Goal: Task Accomplishment & Management: Use online tool/utility

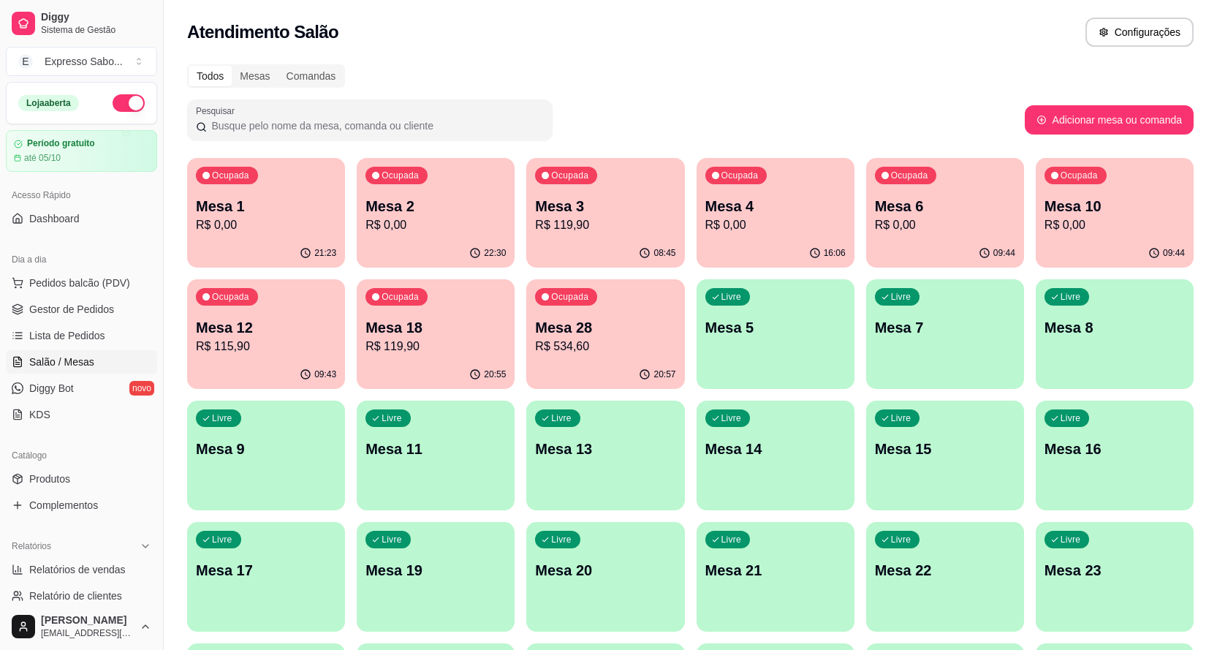
click at [770, 364] on div "Livre Mesa 5" at bounding box center [776, 325] width 158 height 92
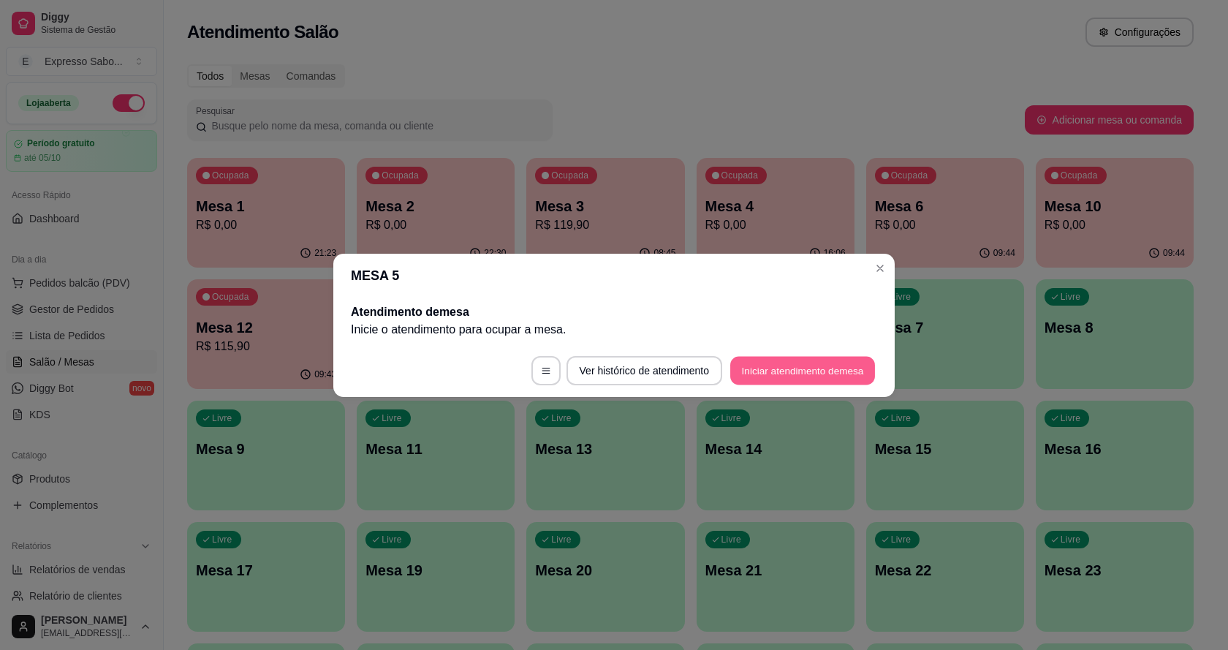
click at [775, 367] on button "Iniciar atendimento de mesa" at bounding box center [802, 370] width 145 height 29
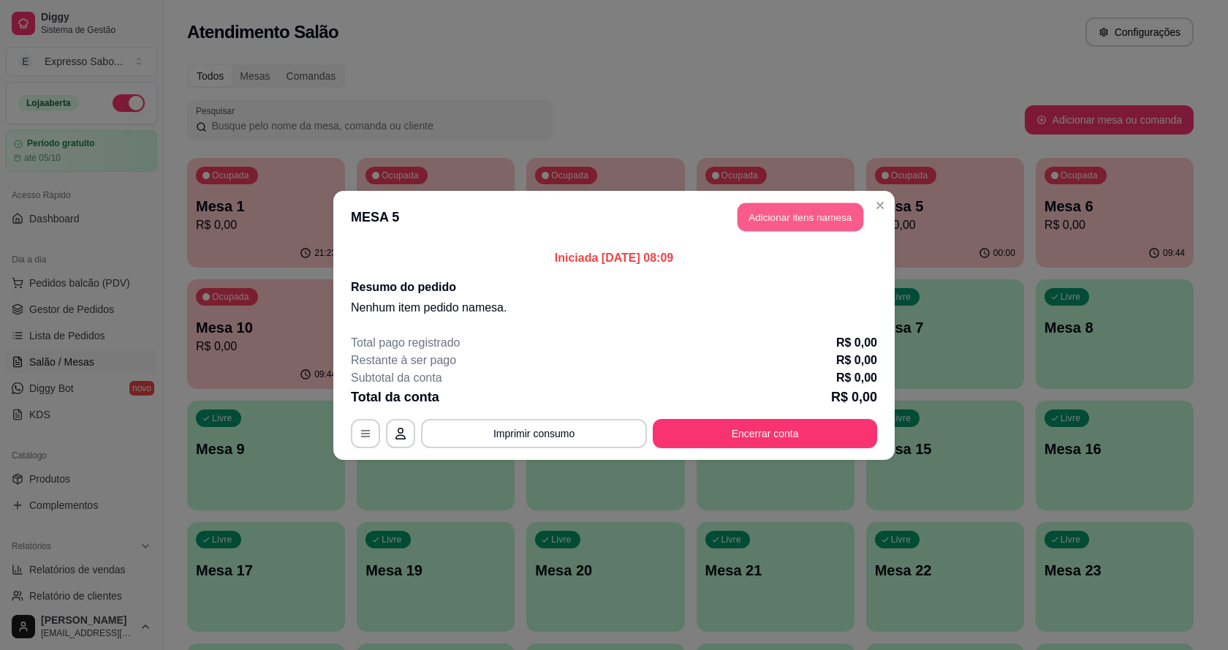
click at [799, 222] on button "Adicionar itens na mesa" at bounding box center [801, 216] width 126 height 29
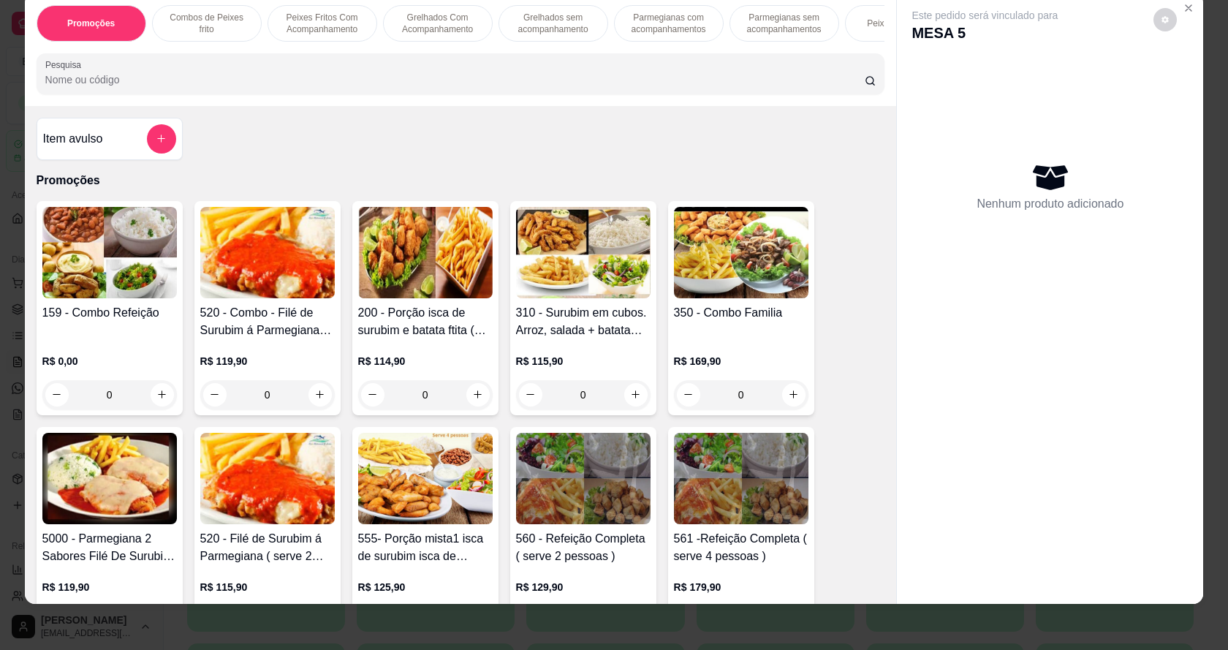
scroll to position [27, 0]
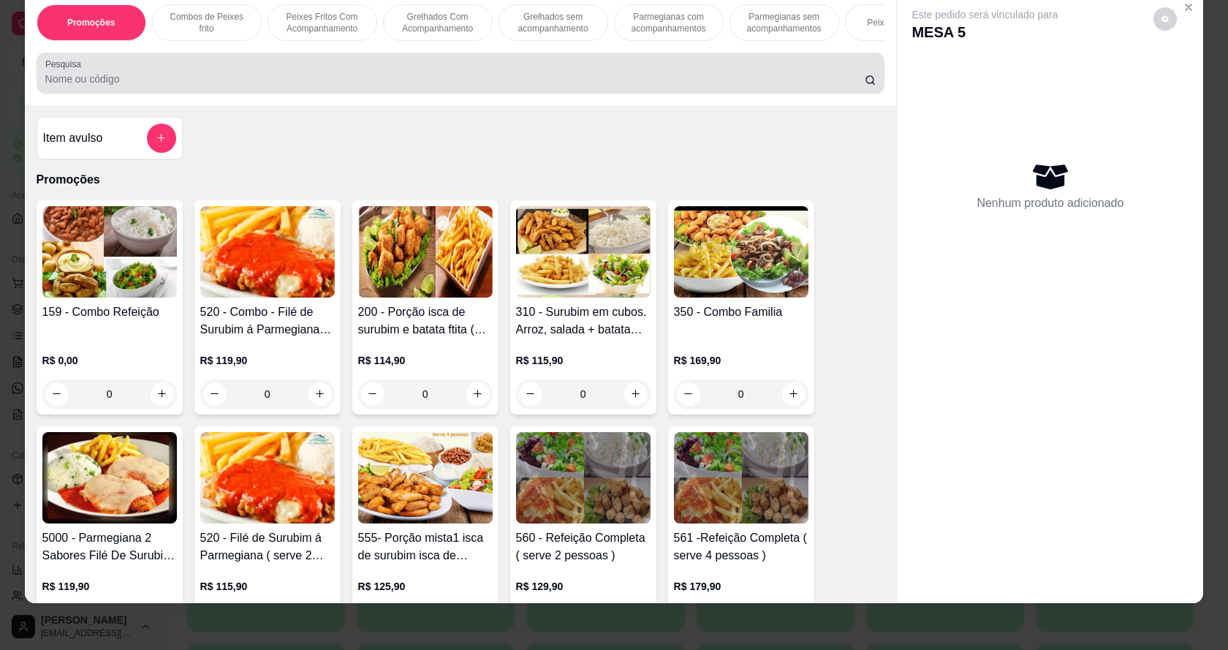
click at [213, 86] on input "Pesquisa" at bounding box center [454, 79] width 819 height 15
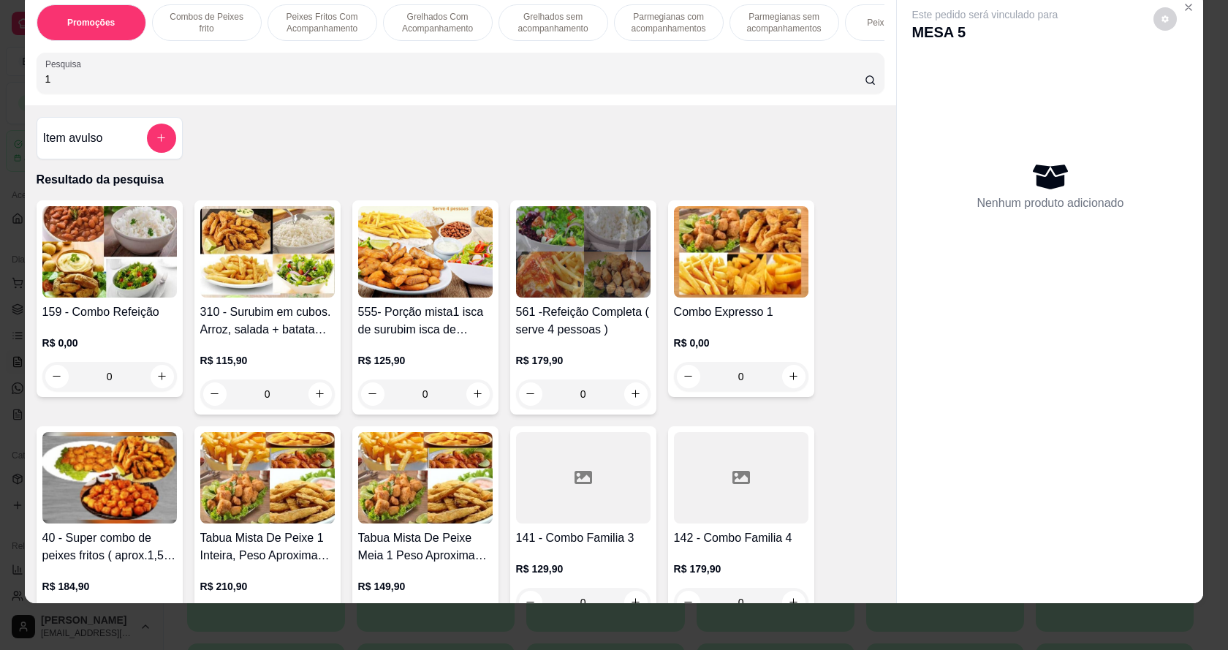
type input "10"
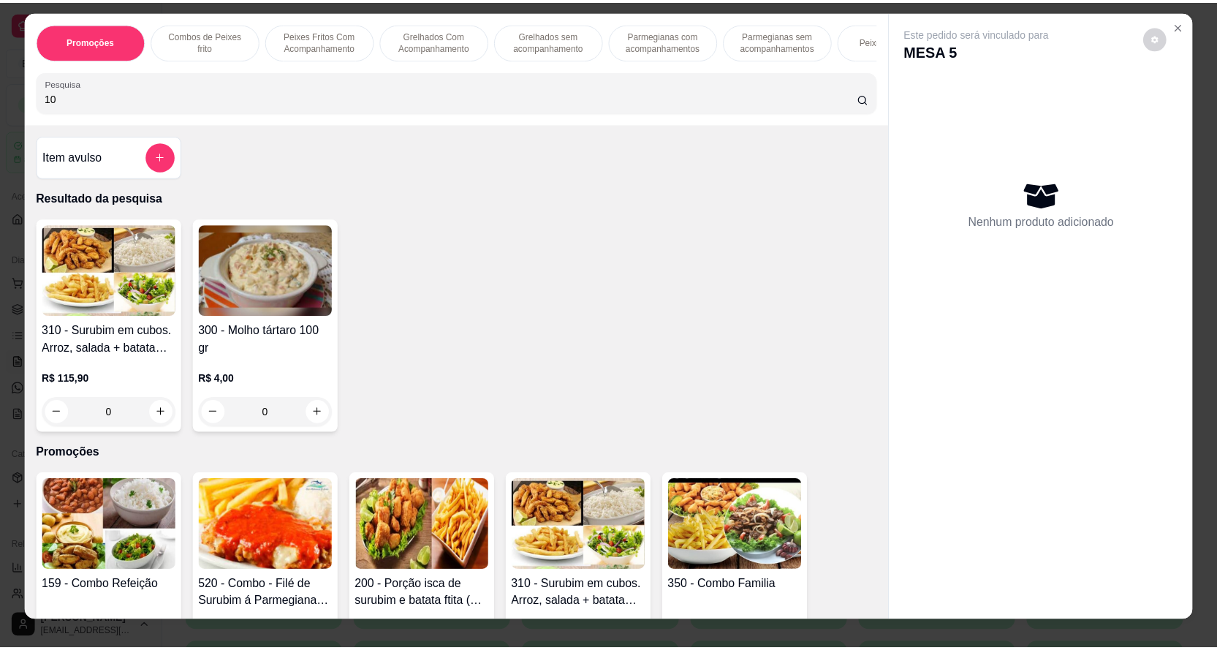
scroll to position [0, 0]
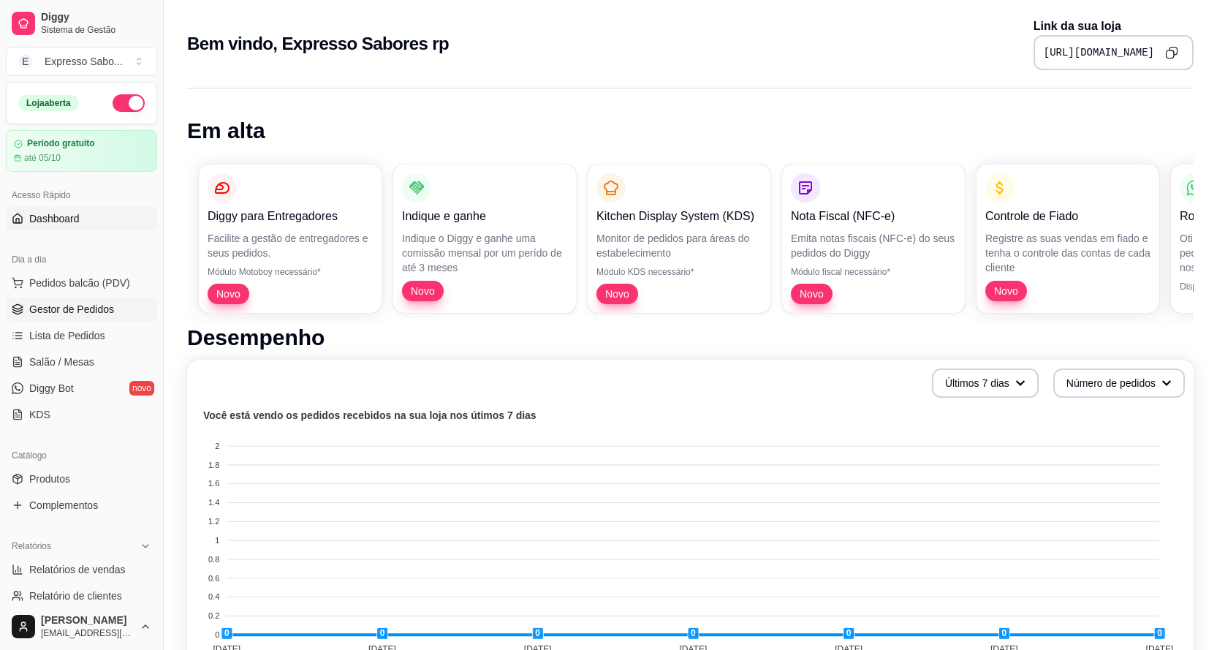
click at [79, 309] on span "Gestor de Pedidos" at bounding box center [71, 309] width 85 height 15
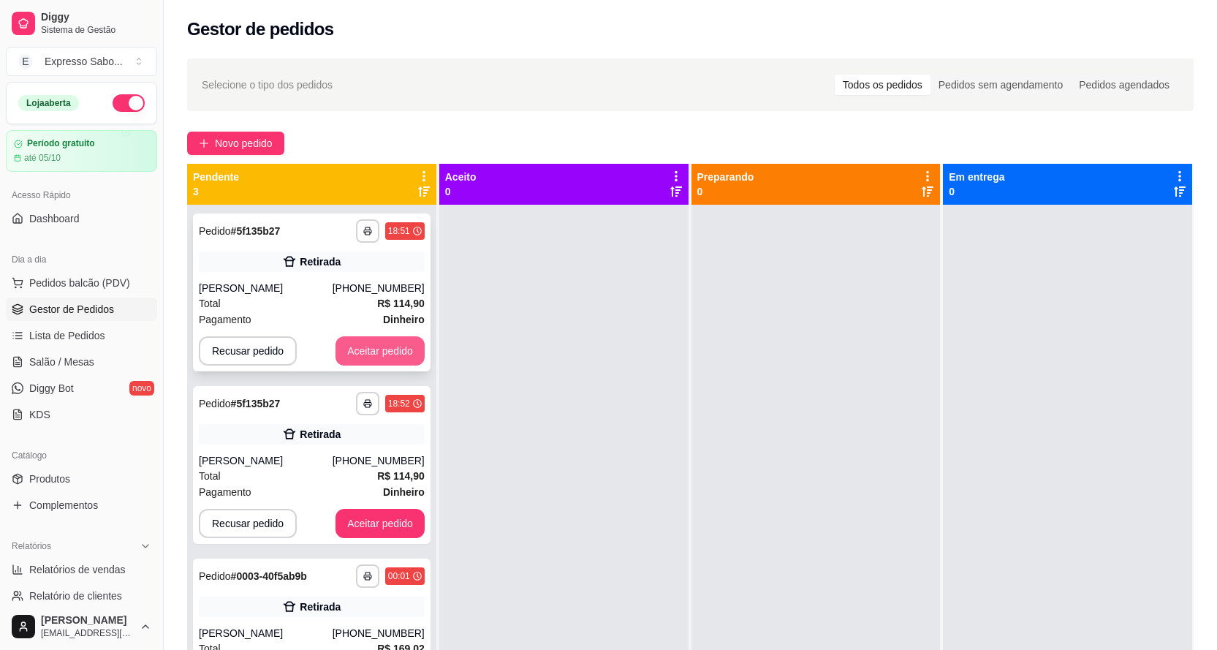
click at [406, 357] on button "Aceitar pedido" at bounding box center [380, 350] width 89 height 29
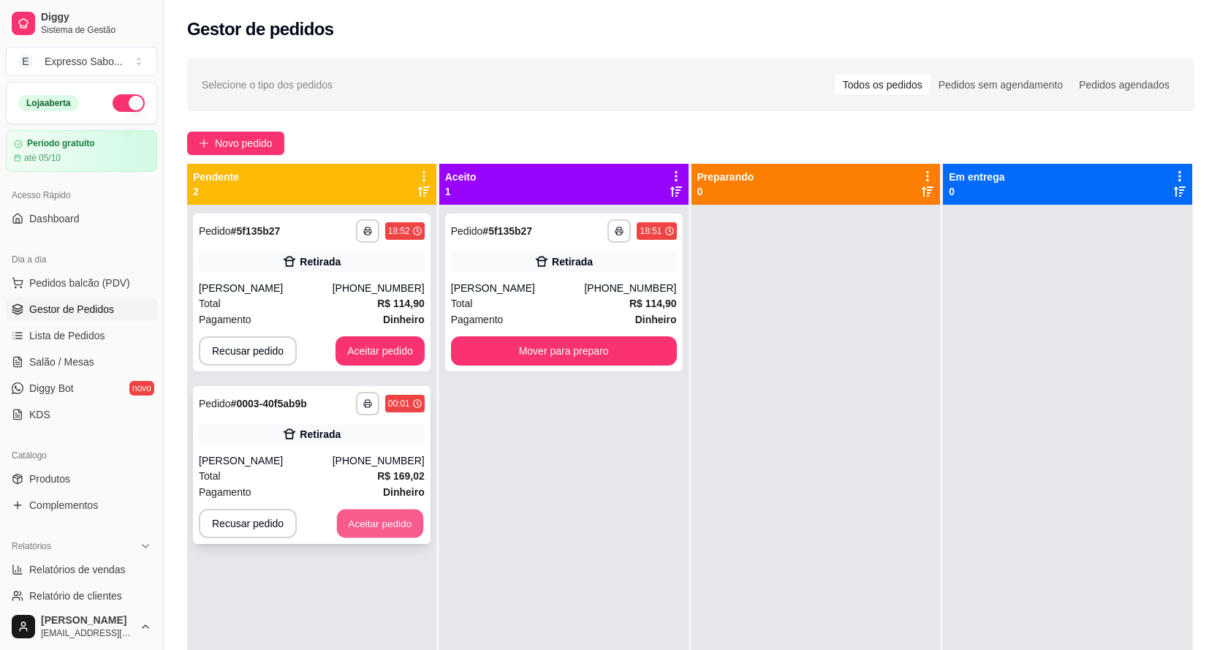
click at [378, 527] on button "Aceitar pedido" at bounding box center [380, 524] width 86 height 29
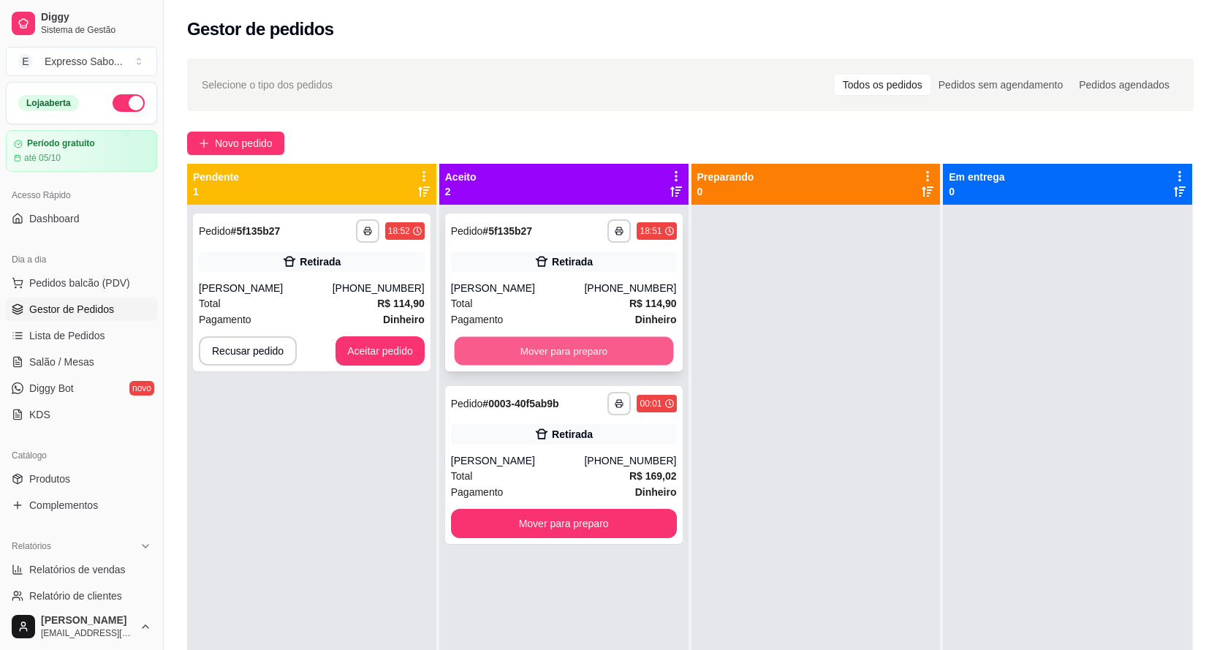
click at [561, 354] on button "Mover para preparo" at bounding box center [563, 351] width 219 height 29
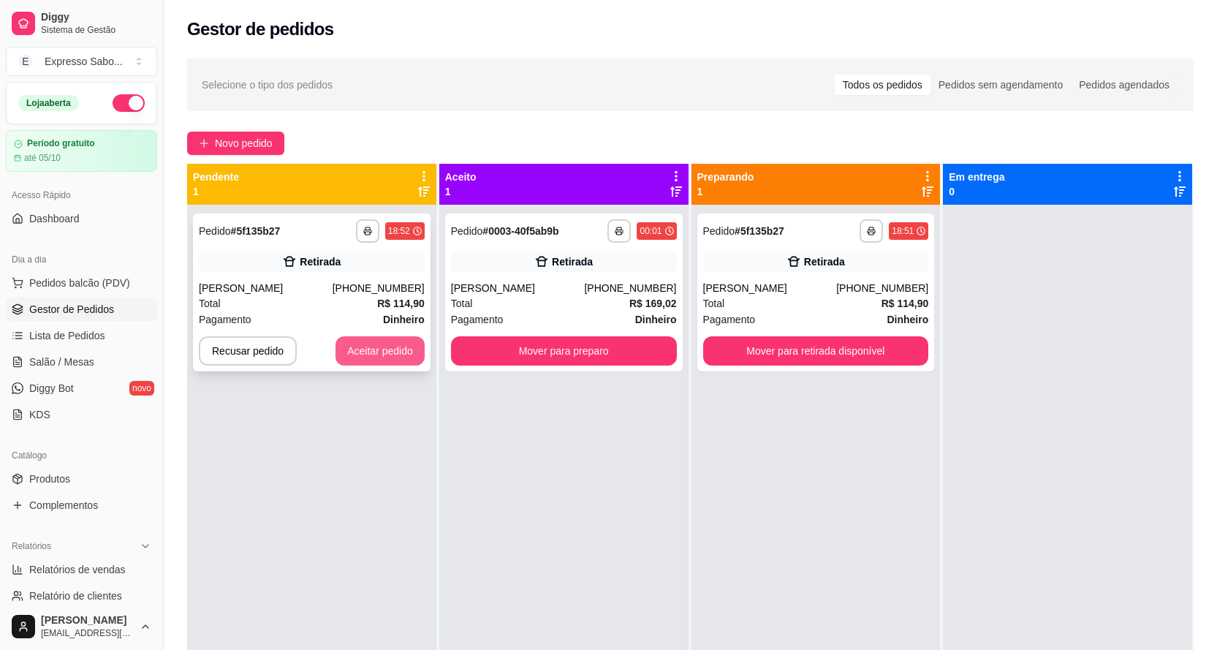
click at [363, 352] on button "Aceitar pedido" at bounding box center [380, 350] width 89 height 29
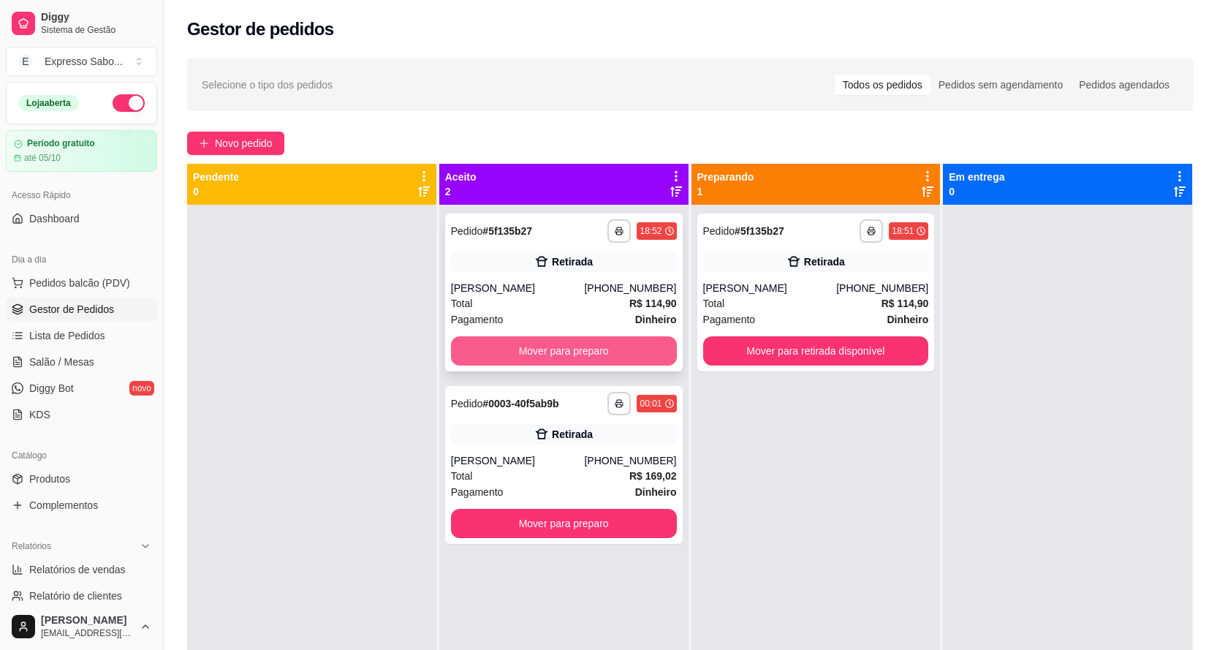
click at [570, 347] on button "Mover para preparo" at bounding box center [564, 350] width 226 height 29
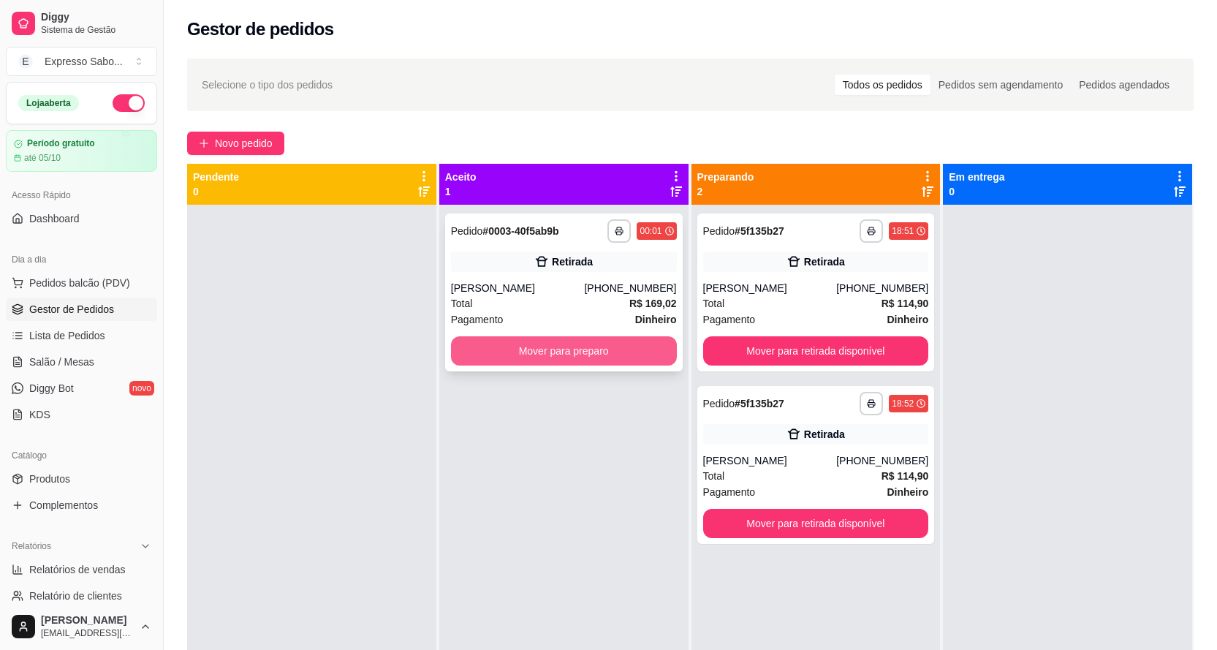
click at [610, 352] on button "Mover para preparo" at bounding box center [564, 350] width 226 height 29
